Goal: Information Seeking & Learning: Learn about a topic

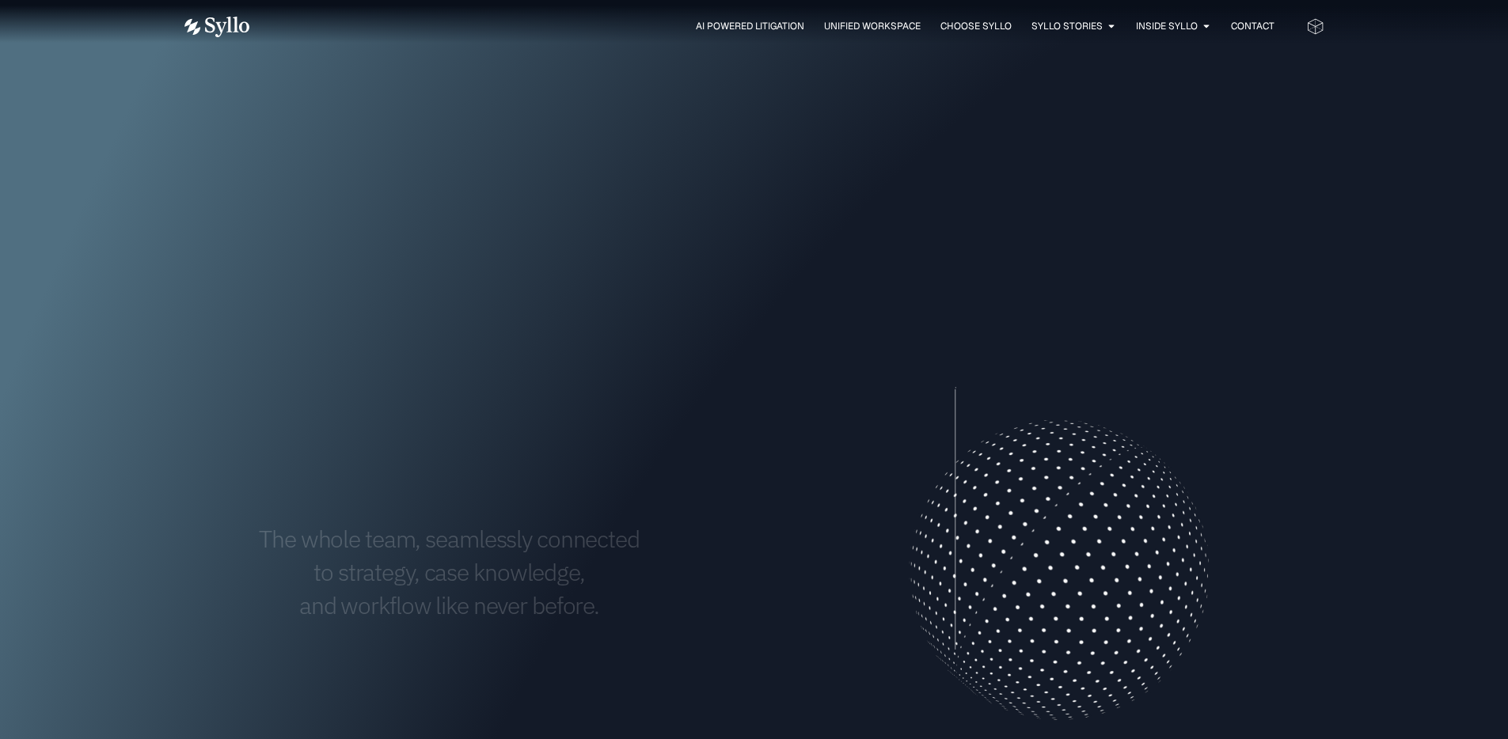
scroll to position [755, 0]
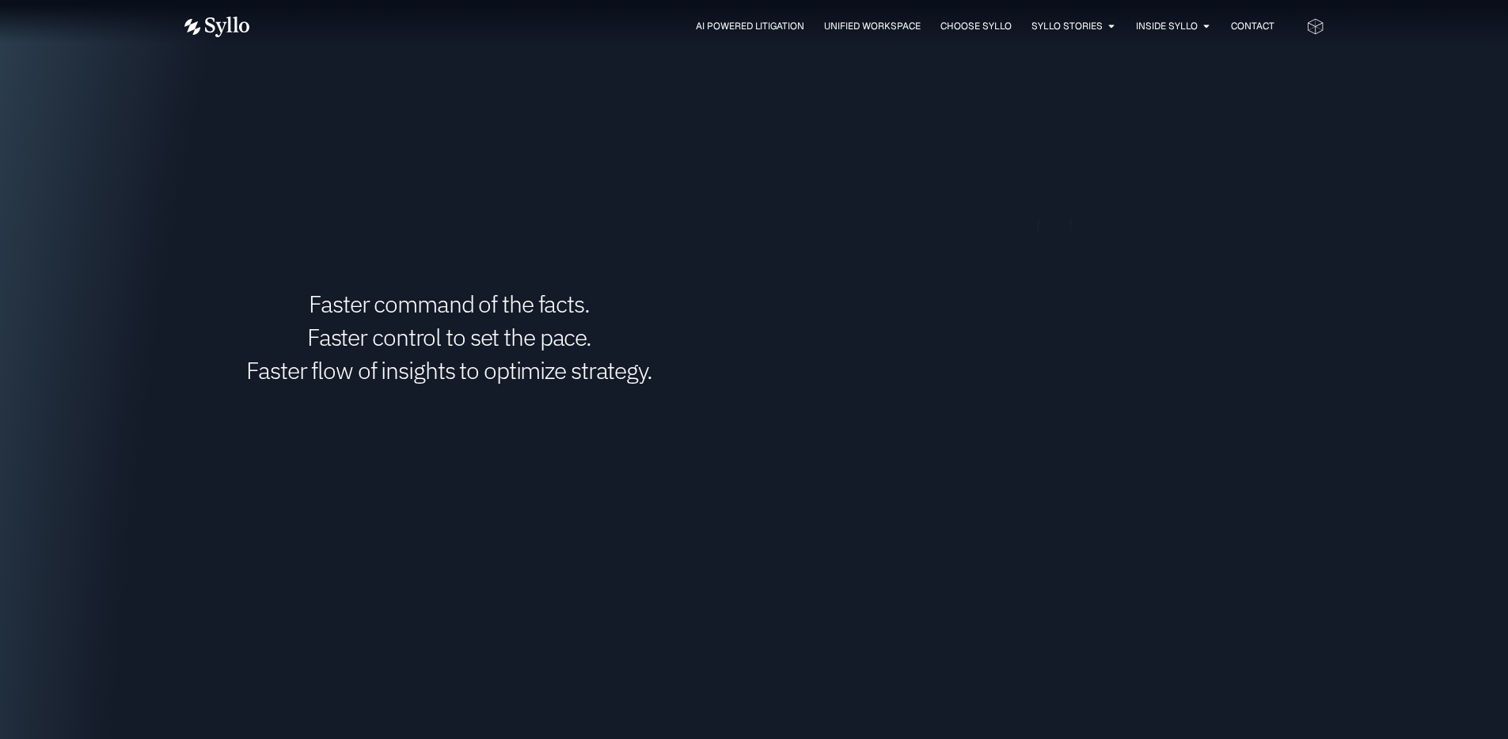
scroll to position [1856, 0]
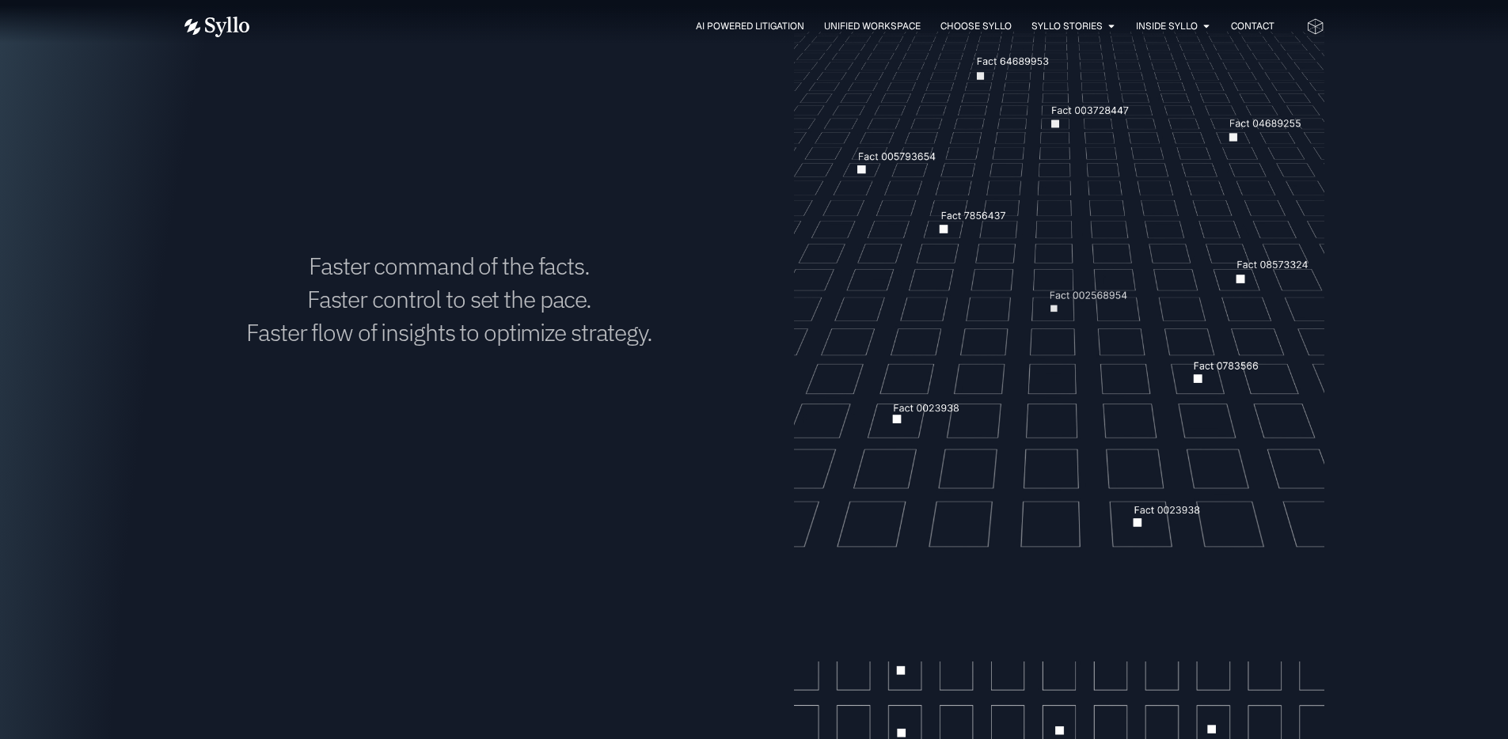
click at [458, 314] on h1 "Faster command of the facts. Faster control to set the pace. Faster flow of ins…" at bounding box center [449, 299] width 530 height 100
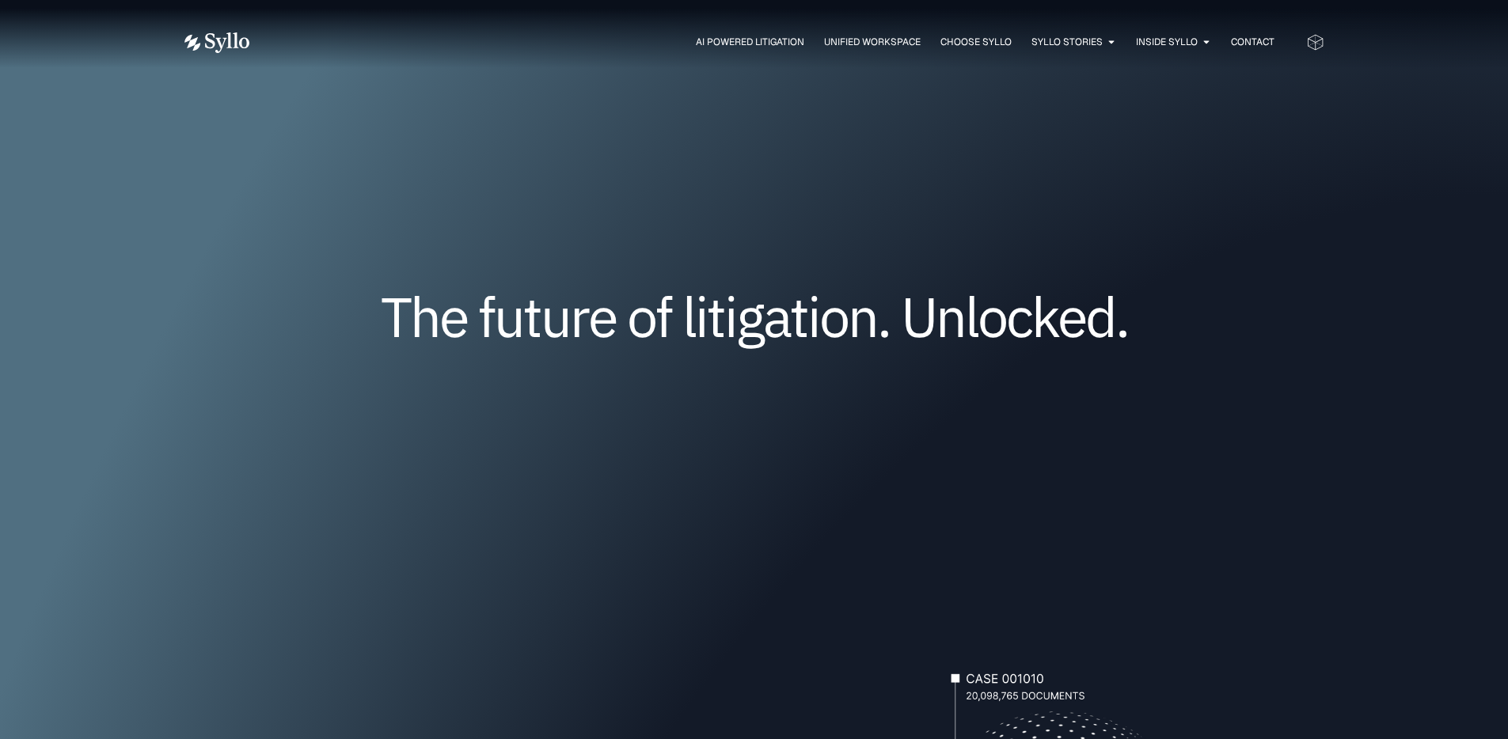
click at [359, 70] on div "AI Powered Litigation Unified Workspace Choose Syllo Syllo Stories Close Syllo …" at bounding box center [754, 42] width 1140 height 85
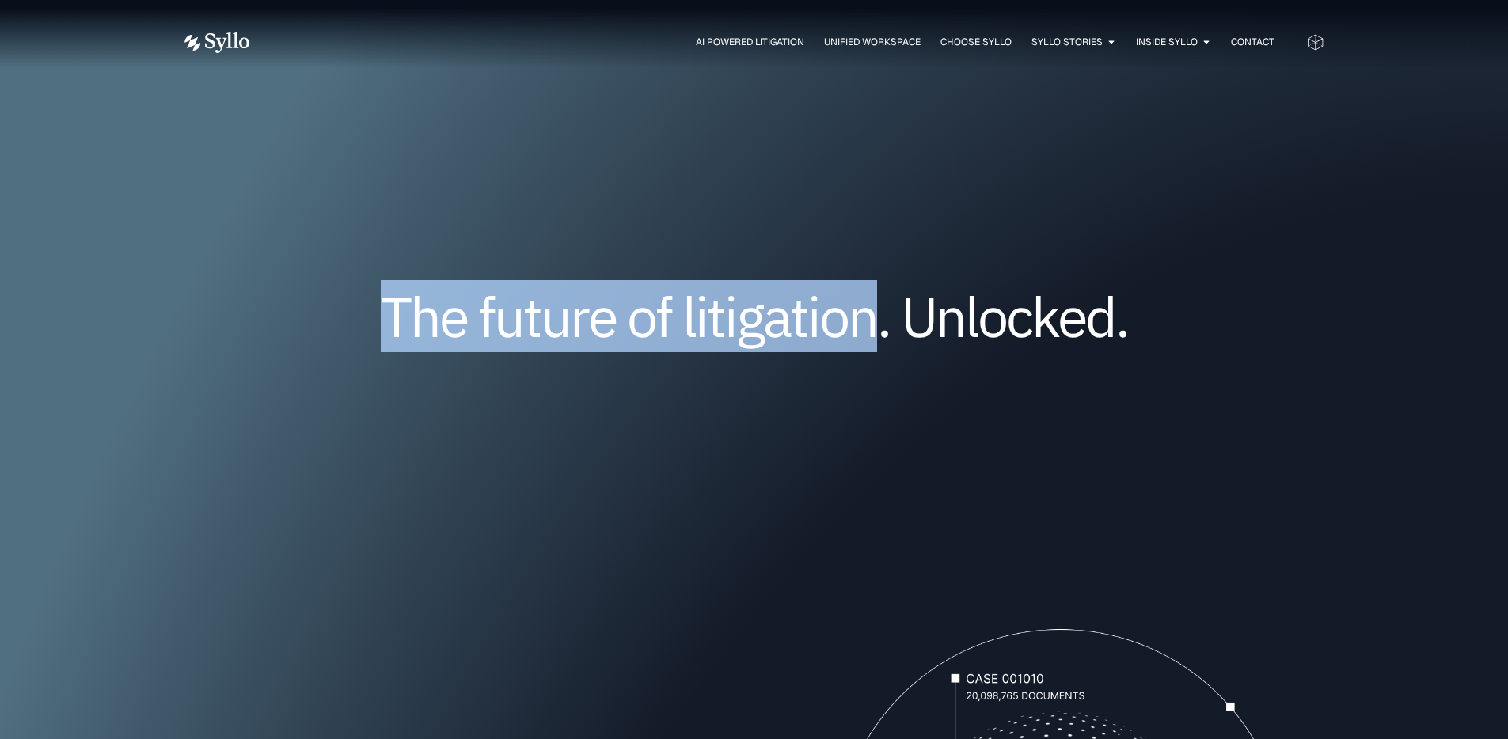
drag, startPoint x: 394, startPoint y: 318, endPoint x: 877, endPoint y: 299, distance: 483.3
click at [877, 299] on h1 "The future of litigation. Unlocked." at bounding box center [754, 317] width 950 height 52
click at [223, 47] on img at bounding box center [216, 42] width 65 height 21
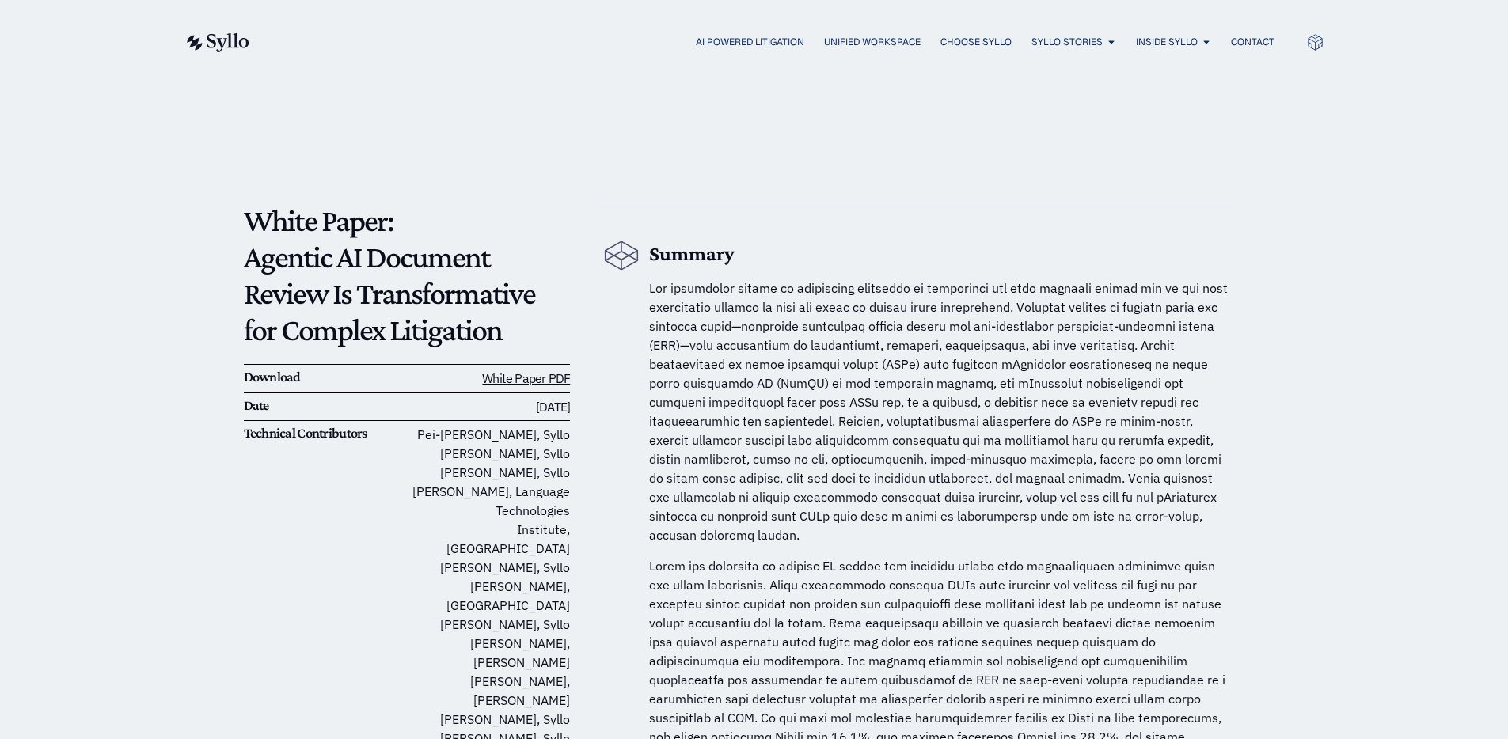
click at [207, 47] on img at bounding box center [216, 42] width 65 height 19
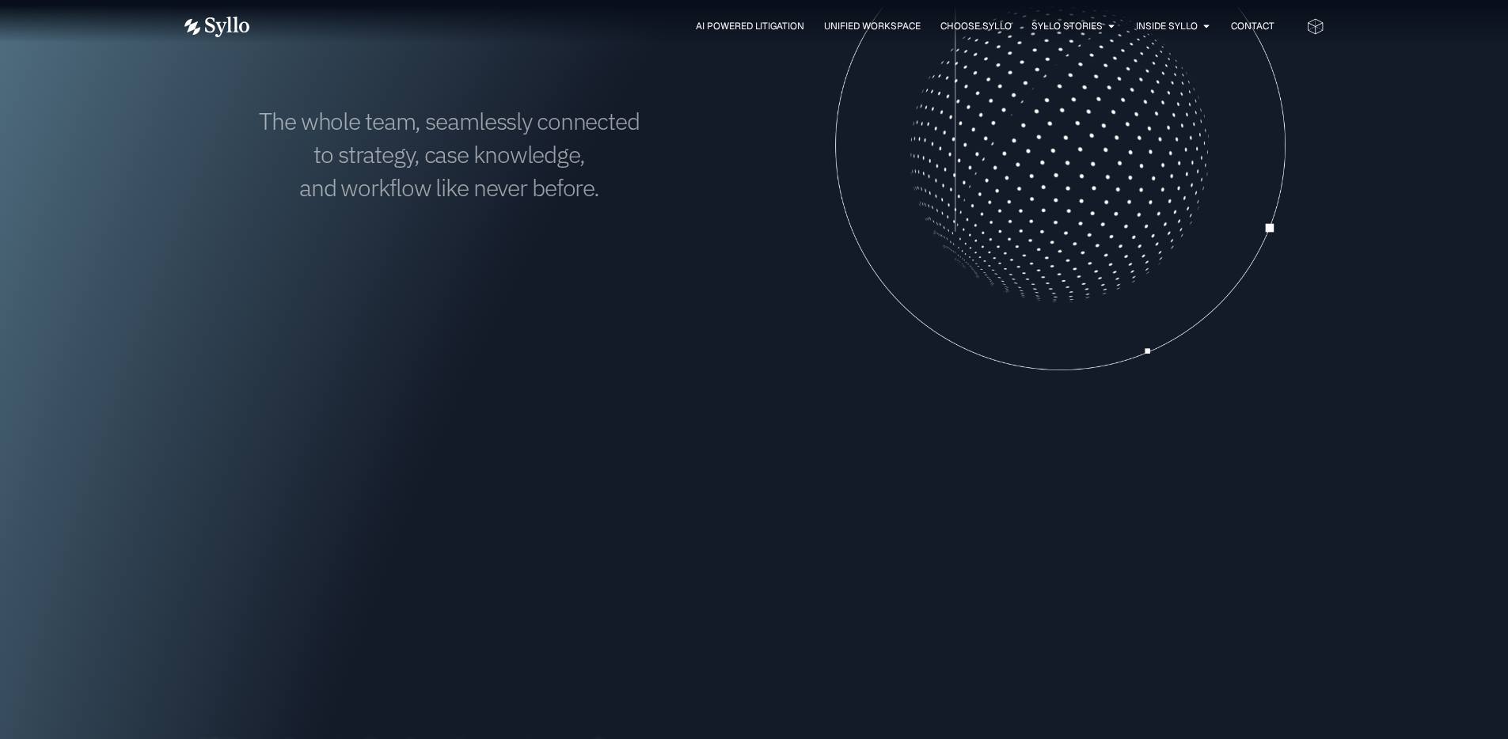
scroll to position [559, 0]
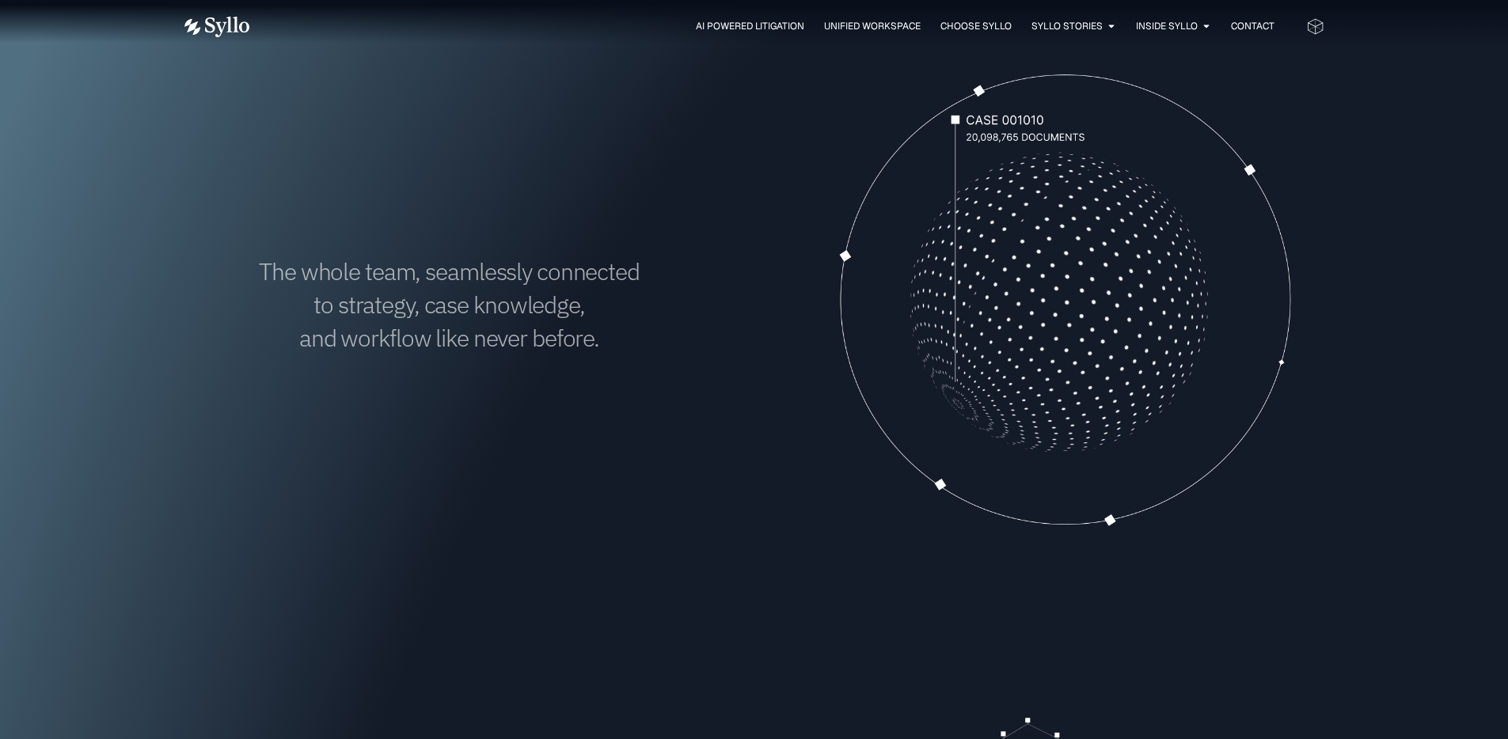
drag, startPoint x: 972, startPoint y: 234, endPoint x: 971, endPoint y: 224, distance: 10.4
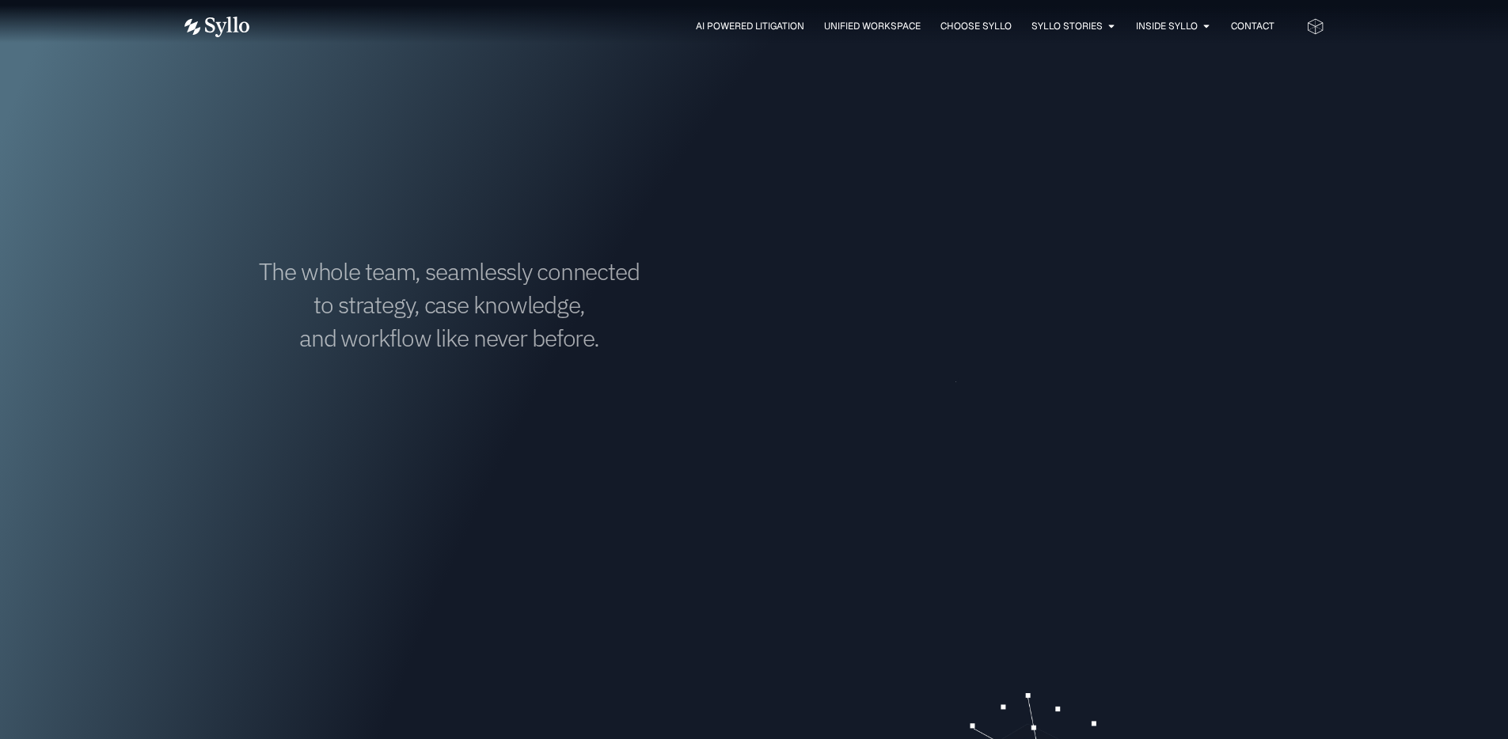
click at [972, 234] on video "Your browser doesn't support HTML5 video." at bounding box center [1059, 302] width 530 height 530
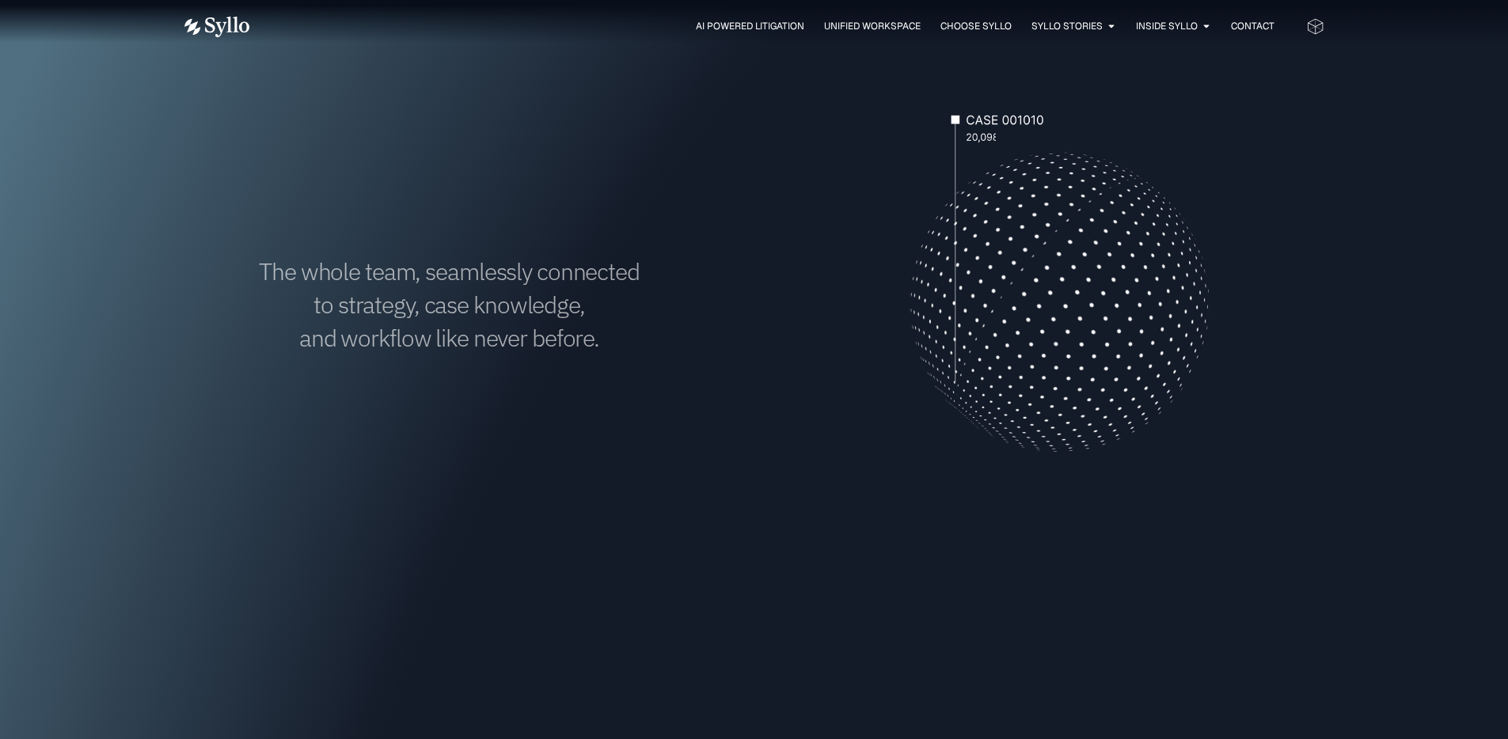
drag, startPoint x: 955, startPoint y: 127, endPoint x: 1088, endPoint y: 136, distance: 133.3
click at [1088, 136] on video "Your browser doesn't support HTML5 video." at bounding box center [1059, 302] width 530 height 530
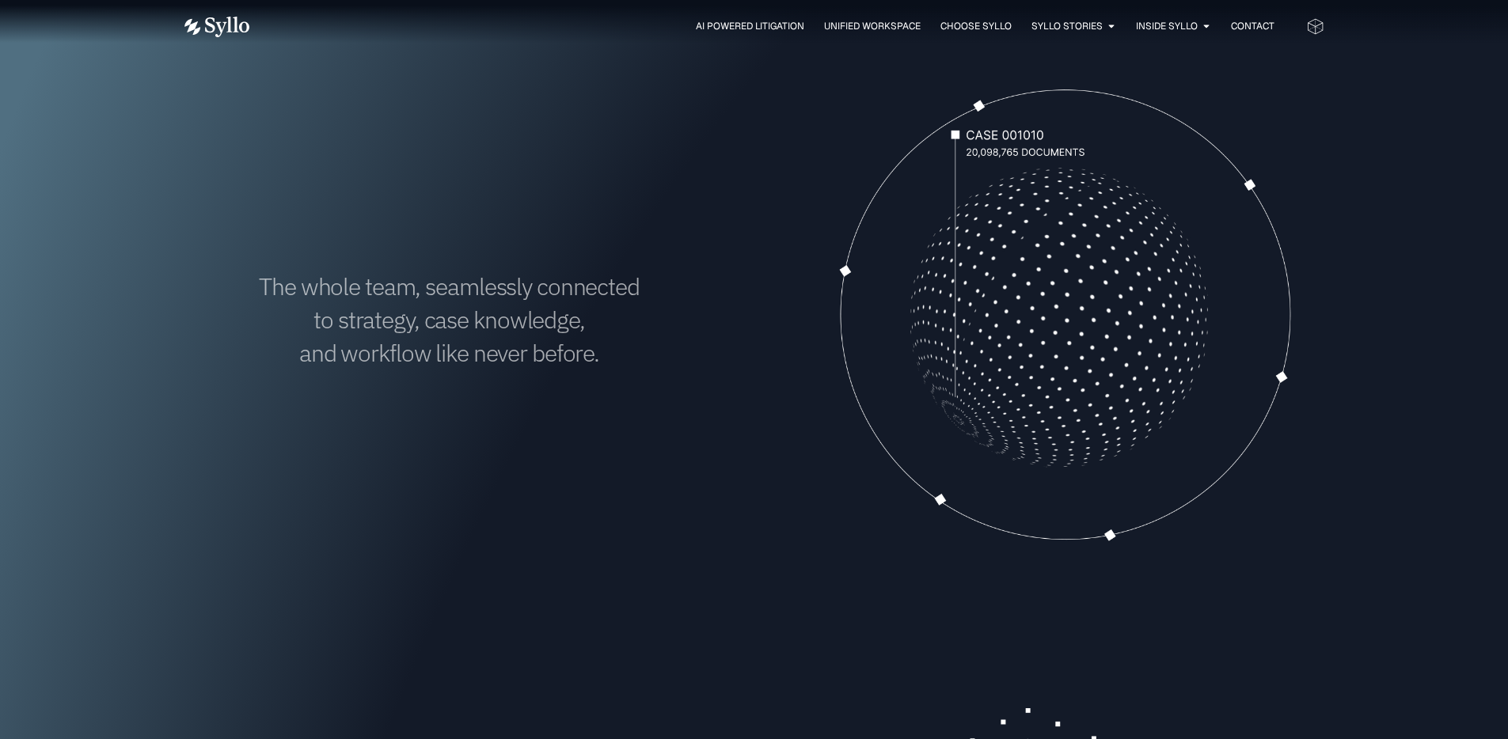
scroll to position [529, 0]
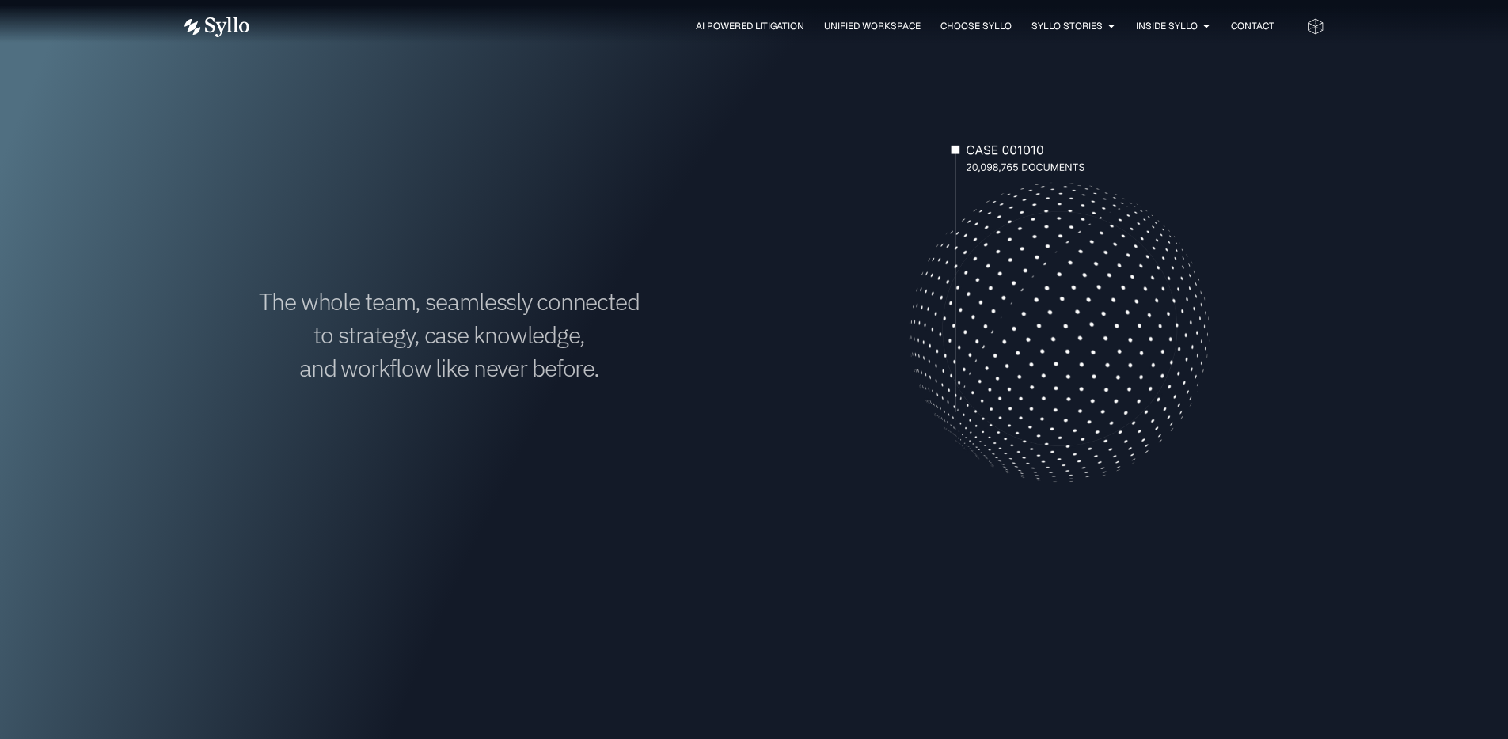
click at [640, 199] on div "The whole team, seamlessly connected to strategy, case knowledge, and workflow …" at bounding box center [449, 334] width 530 height 535
click at [755, 23] on span "AI Powered Litigation" at bounding box center [750, 26] width 108 height 14
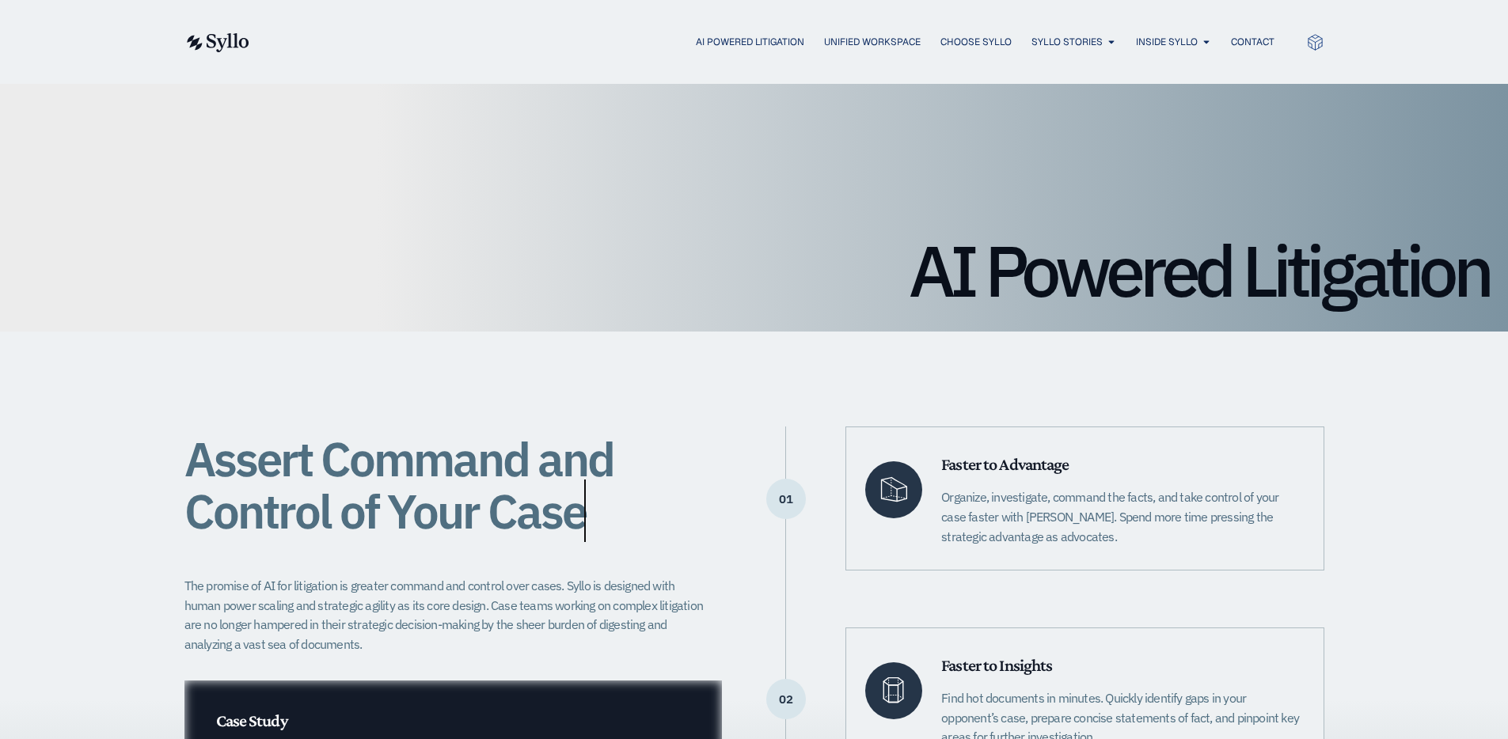
click at [241, 44] on img at bounding box center [216, 42] width 65 height 19
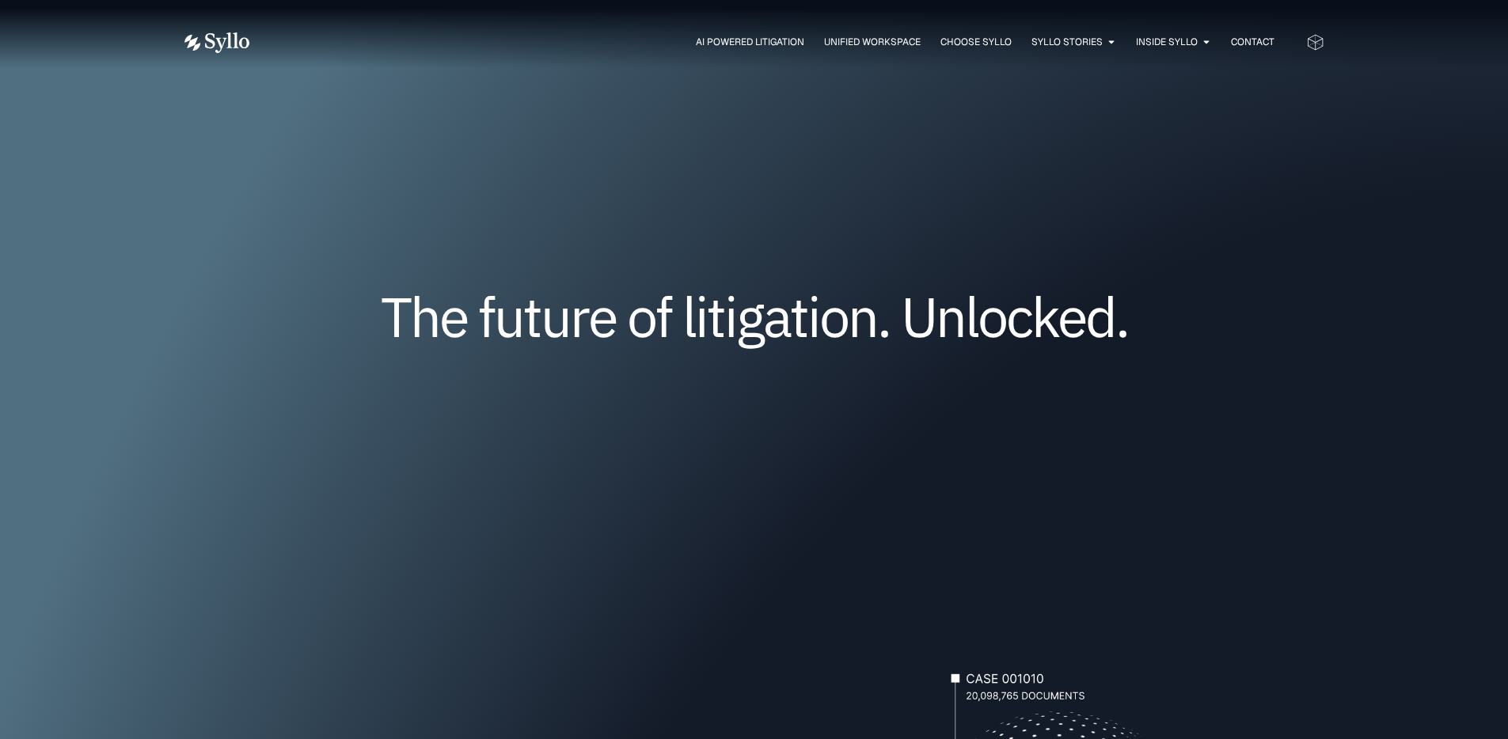
click at [827, 305] on h1 "The future of litigation. Unlocked." at bounding box center [754, 317] width 950 height 52
